Goal: Task Accomplishment & Management: Use online tool/utility

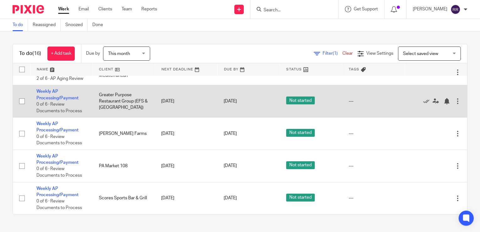
scroll to position [374, 0]
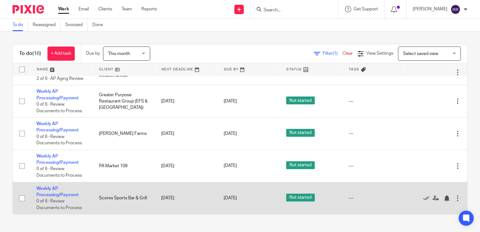
drag, startPoint x: 50, startPoint y: 193, endPoint x: 53, endPoint y: 185, distance: 8.7
click at [50, 193] on link "Weekly AP Processing/Payment" at bounding box center [57, 191] width 42 height 11
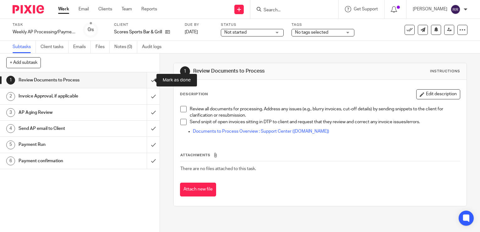
click at [148, 77] on input "submit" at bounding box center [79, 80] width 159 height 16
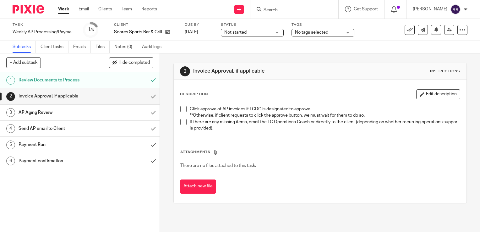
click at [148, 97] on input "submit" at bounding box center [79, 96] width 159 height 16
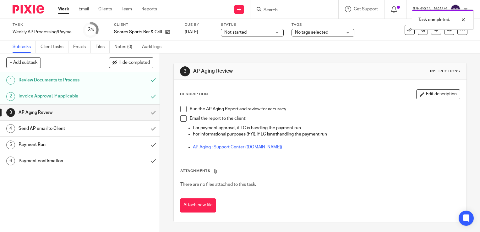
click at [150, 115] on input "submit" at bounding box center [79, 113] width 159 height 16
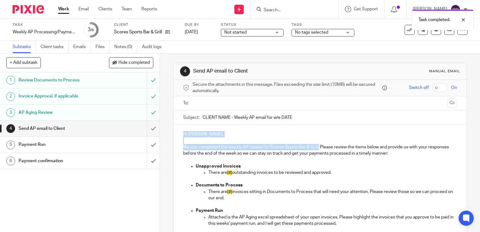
drag, startPoint x: 181, startPoint y: 133, endPoint x: 316, endPoint y: 147, distance: 135.7
click at [316, 147] on div "Hi Hampton, We just completed the weekly AP review for Scores Sports Bar & Gril…" at bounding box center [320, 194] width 292 height 138
copy div "Hi Hampton, We just completed the weekly AP review for Scores Sports Bar & Gril…"
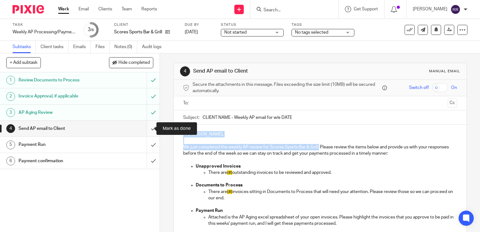
click at [150, 124] on input "submit" at bounding box center [79, 129] width 159 height 16
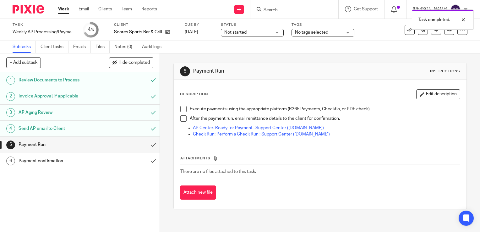
click at [149, 146] on input "submit" at bounding box center [79, 145] width 159 height 16
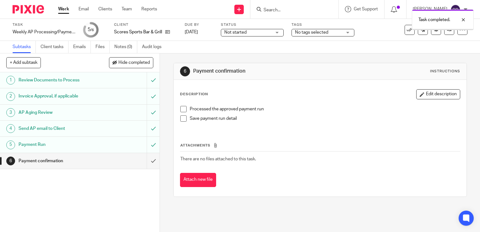
click at [149, 164] on input "submit" at bounding box center [79, 161] width 159 height 16
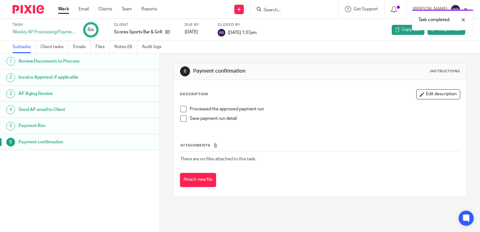
click at [66, 7] on link "Work" at bounding box center [63, 9] width 11 height 6
